Goal: Task Accomplishment & Management: Use online tool/utility

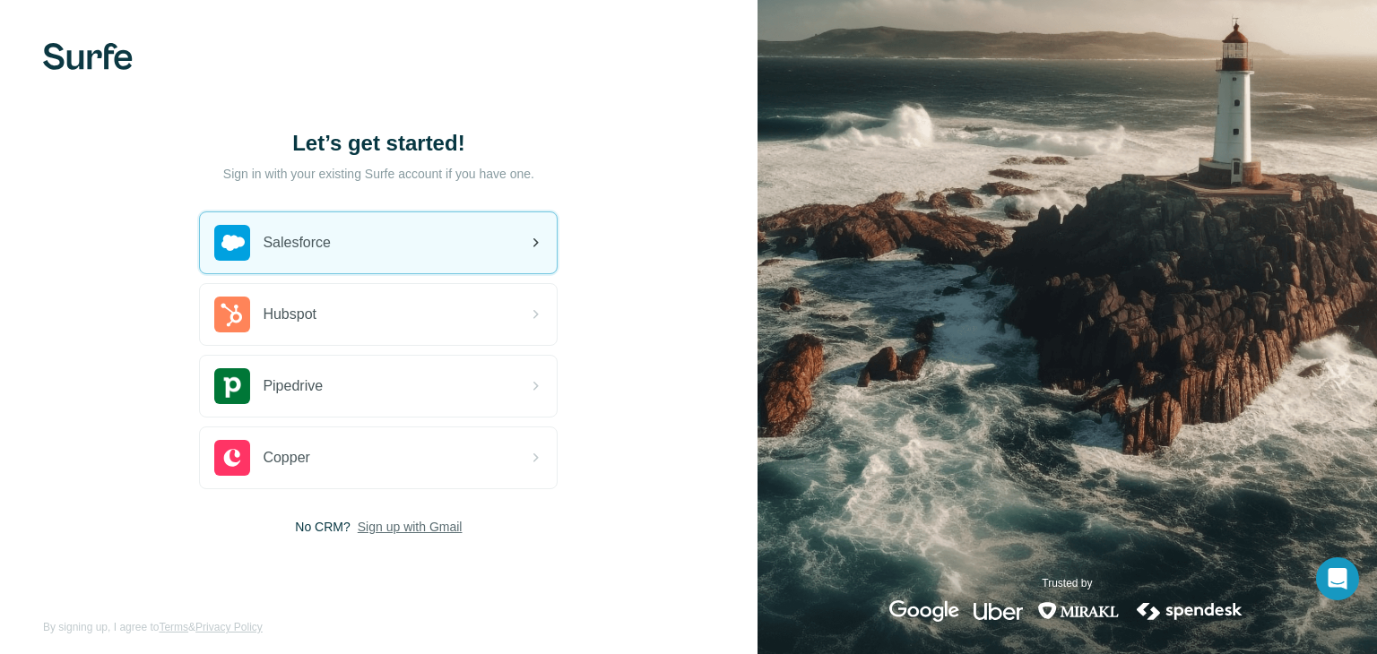
click at [426, 242] on div "Salesforce" at bounding box center [378, 242] width 357 height 61
